Goal: Information Seeking & Learning: Learn about a topic

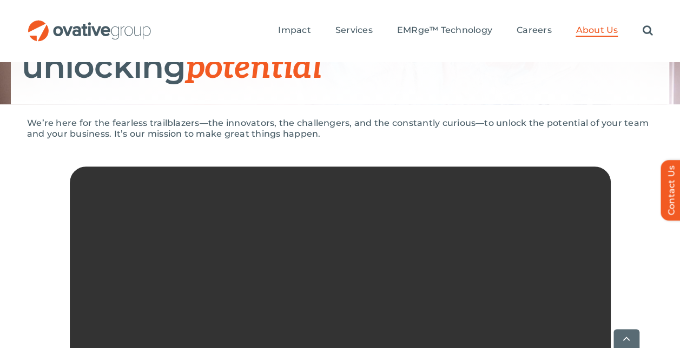
scroll to position [210, 0]
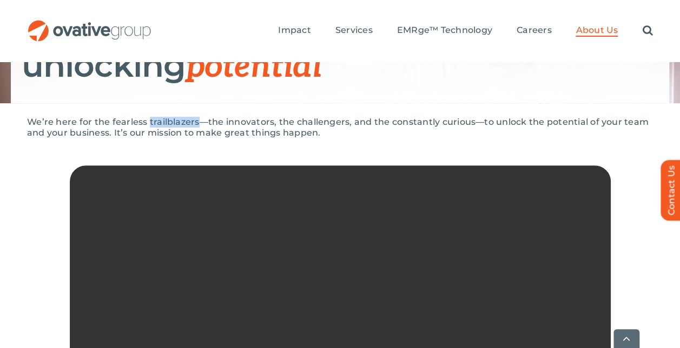
drag, startPoint x: 147, startPoint y: 120, endPoint x: 196, endPoint y: 118, distance: 48.7
click at [196, 118] on p "We’re here for the fearless trailblazers—the innovators, the challengers, and t…" at bounding box center [340, 128] width 626 height 22
copy p "trailblazers"
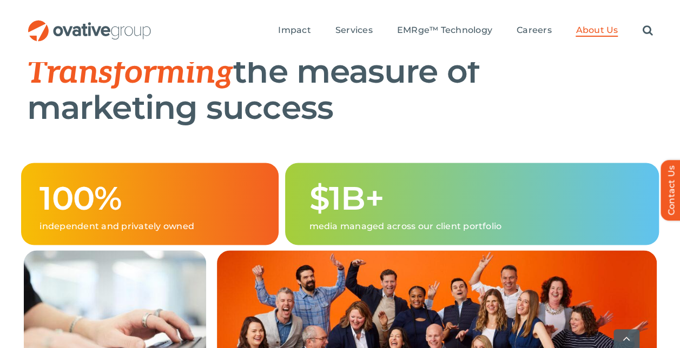
scroll to position [689, 0]
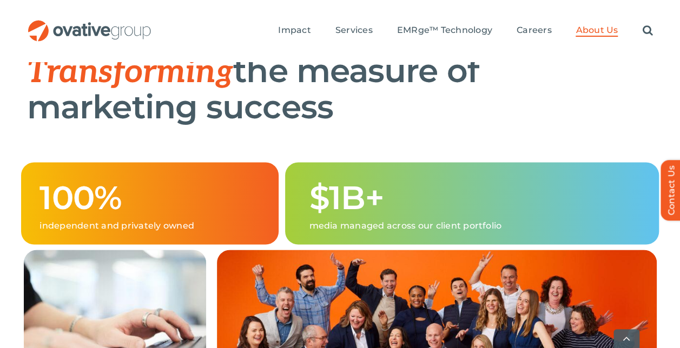
click at [230, 124] on h1 "Transforming the measure of marketing success" at bounding box center [340, 89] width 626 height 71
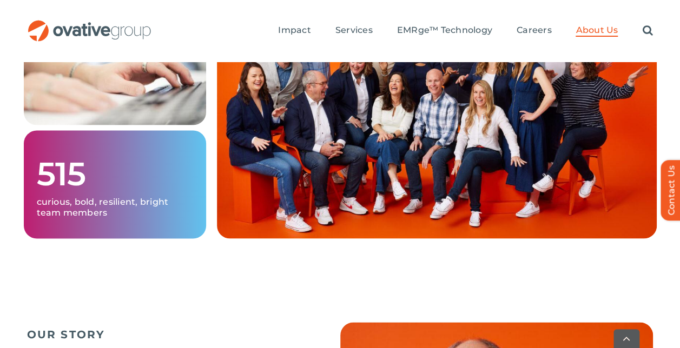
scroll to position [945, 0]
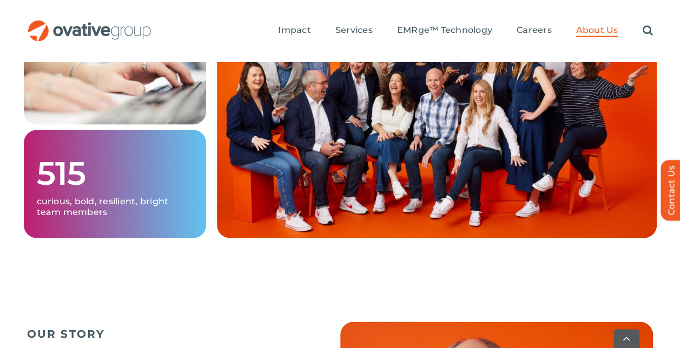
click at [85, 217] on p "curious, bold, resilient, bright team members" at bounding box center [115, 207] width 156 height 22
drag, startPoint x: 85, startPoint y: 236, endPoint x: 208, endPoint y: 246, distance: 122.6
click at [208, 238] on div "515 curious, bold, resilient, bright team members" at bounding box center [114, 116] width 193 height 243
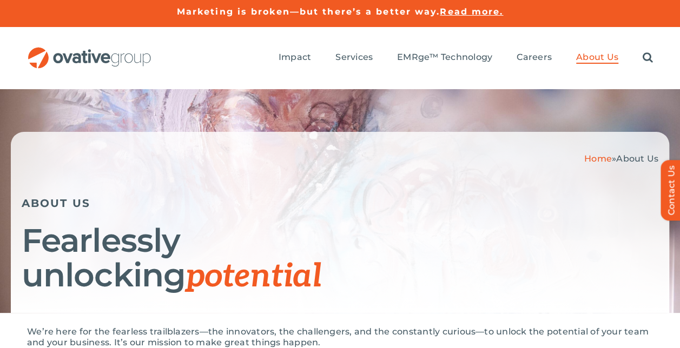
scroll to position [2, 0]
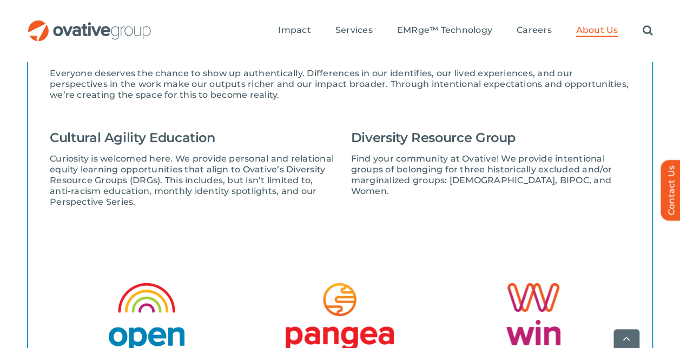
scroll to position [1520, 0]
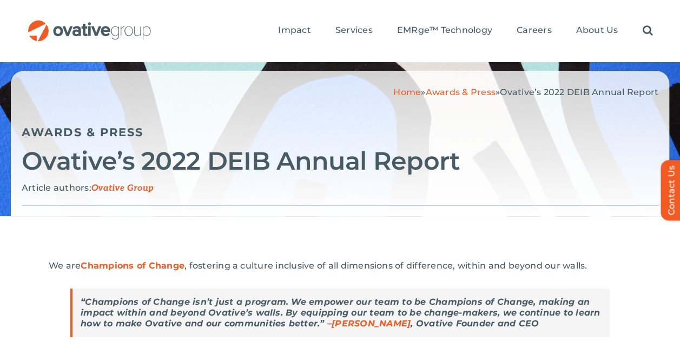
scroll to position [58, 0]
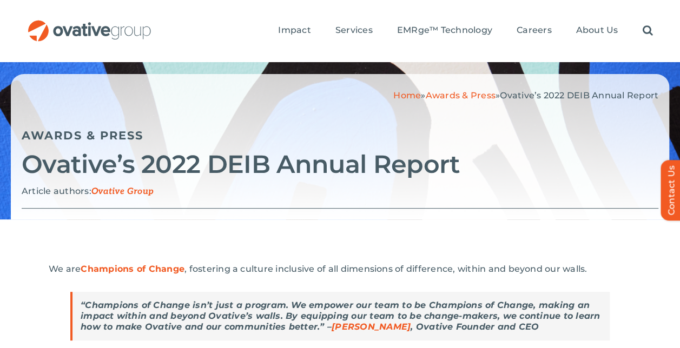
click at [224, 167] on h2 "Ovative’s 2022 DEIB Annual Report" at bounding box center [340, 164] width 637 height 27
copy h2 "DEIB"
click at [143, 153] on h2 "Ovative’s 2022 DEIB Annual Report" at bounding box center [340, 164] width 637 height 27
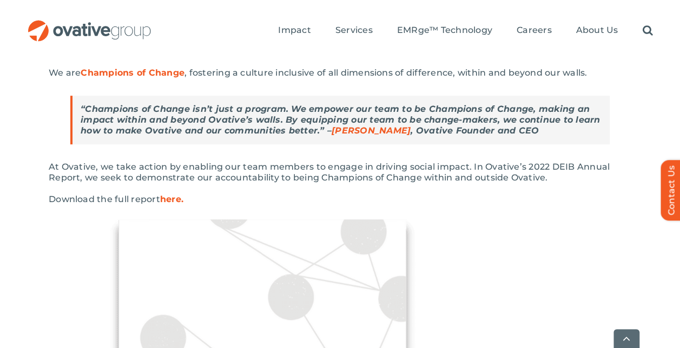
scroll to position [258, 0]
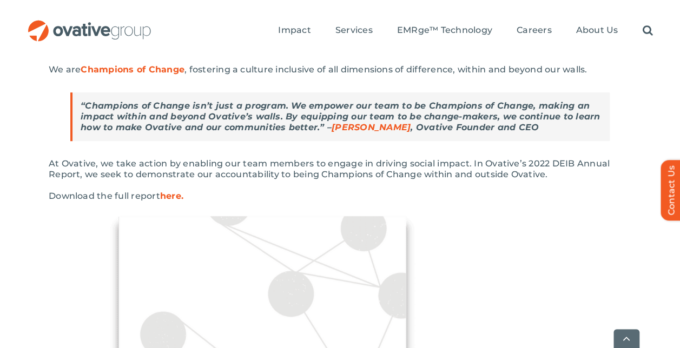
click at [169, 197] on strong "here." at bounding box center [171, 196] width 23 height 10
